Goal: Task Accomplishment & Management: Manage account settings

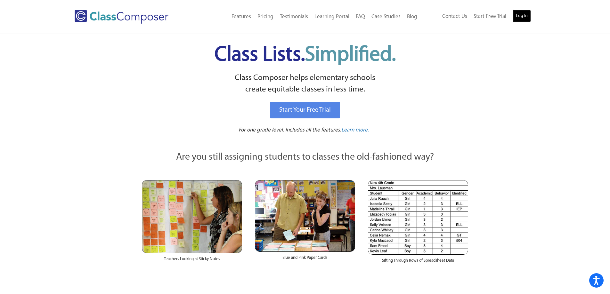
click at [521, 19] on link "Log In" at bounding box center [522, 16] width 18 height 13
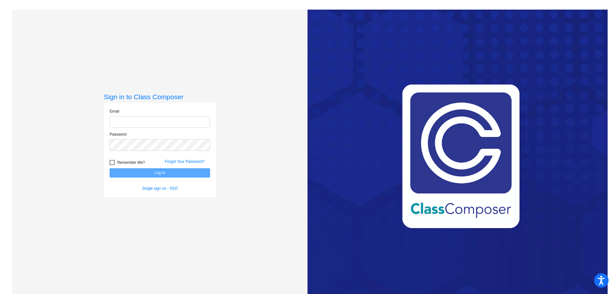
type input "stolerm@hudson.k12.oh.us"
click at [179, 170] on button "Log In" at bounding box center [160, 172] width 101 height 9
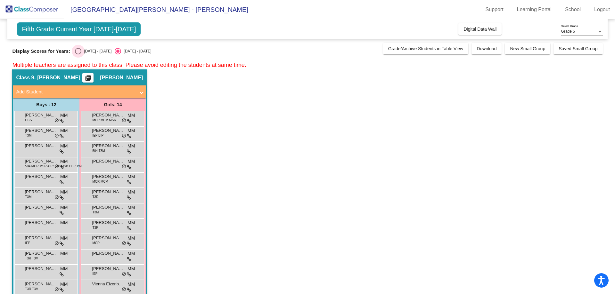
drag, startPoint x: 78, startPoint y: 50, endPoint x: 77, endPoint y: 54, distance: 4.2
click at [77, 51] on div "Select an option" at bounding box center [78, 51] width 6 height 6
click at [78, 54] on input "2024 - 2025" at bounding box center [78, 54] width 0 height 0
radio input "true"
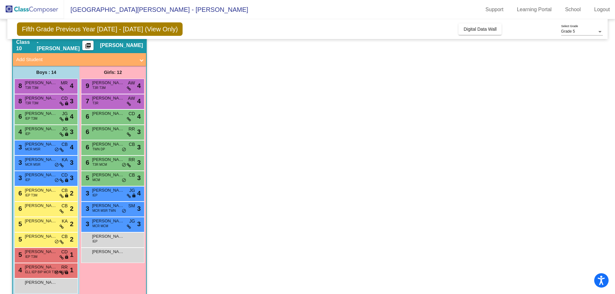
scroll to position [318, 0]
